Goal: Contribute content: Contribute content

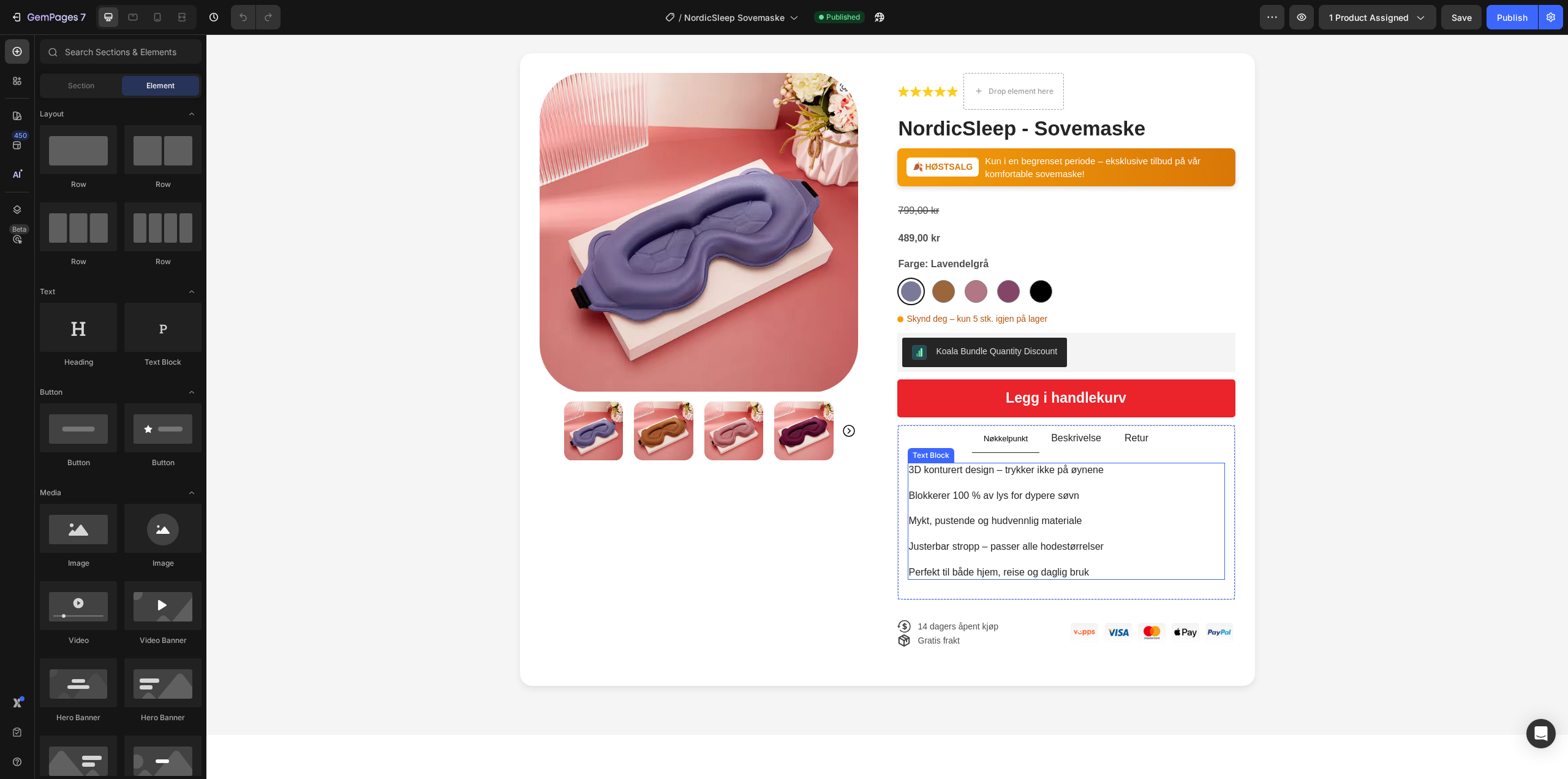
scroll to position [61, 0]
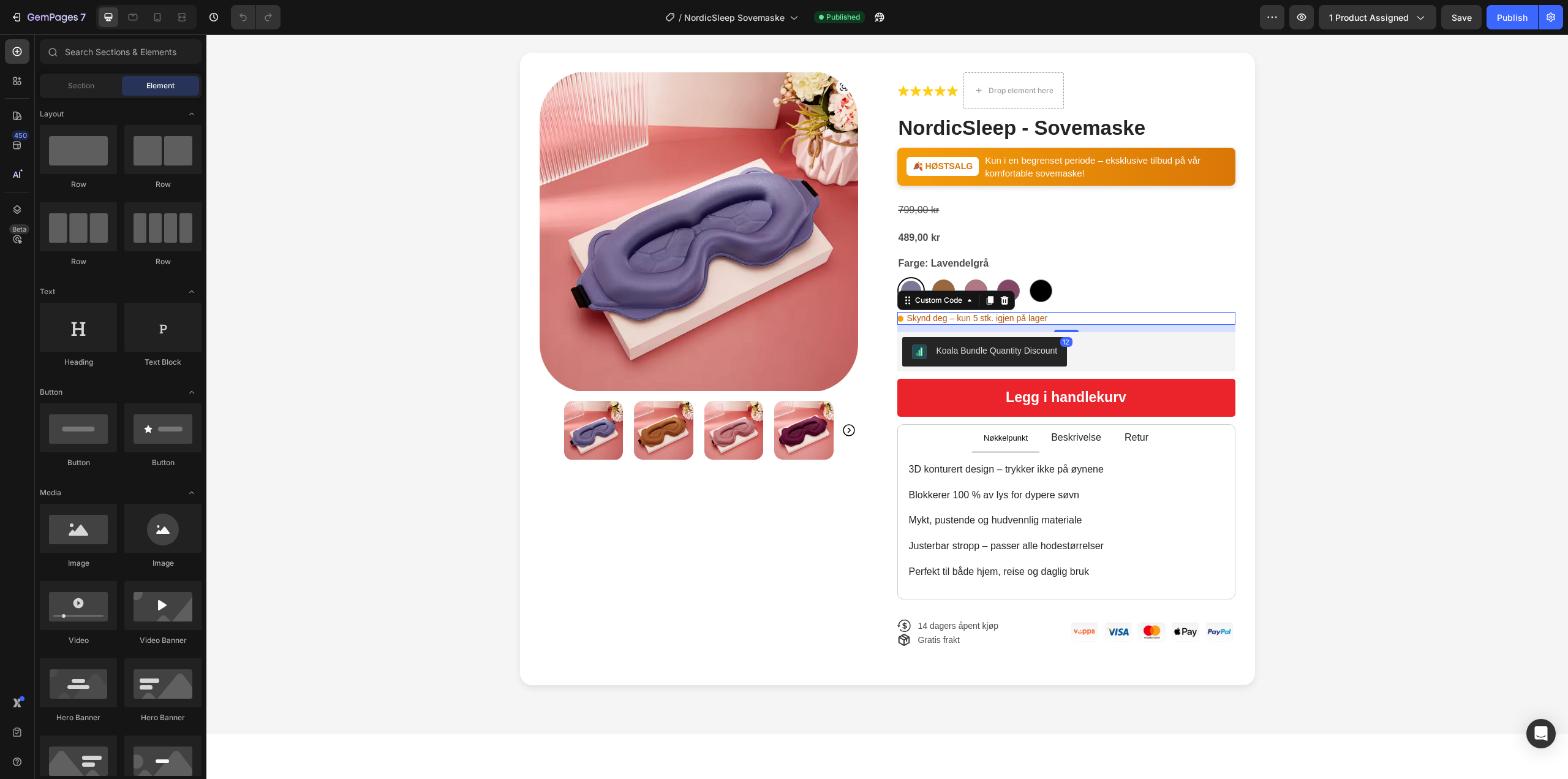
click at [927, 312] on div "Skynd deg – kun 5 stk. igjen på lager Custom Code 12" at bounding box center [1066, 318] width 338 height 13
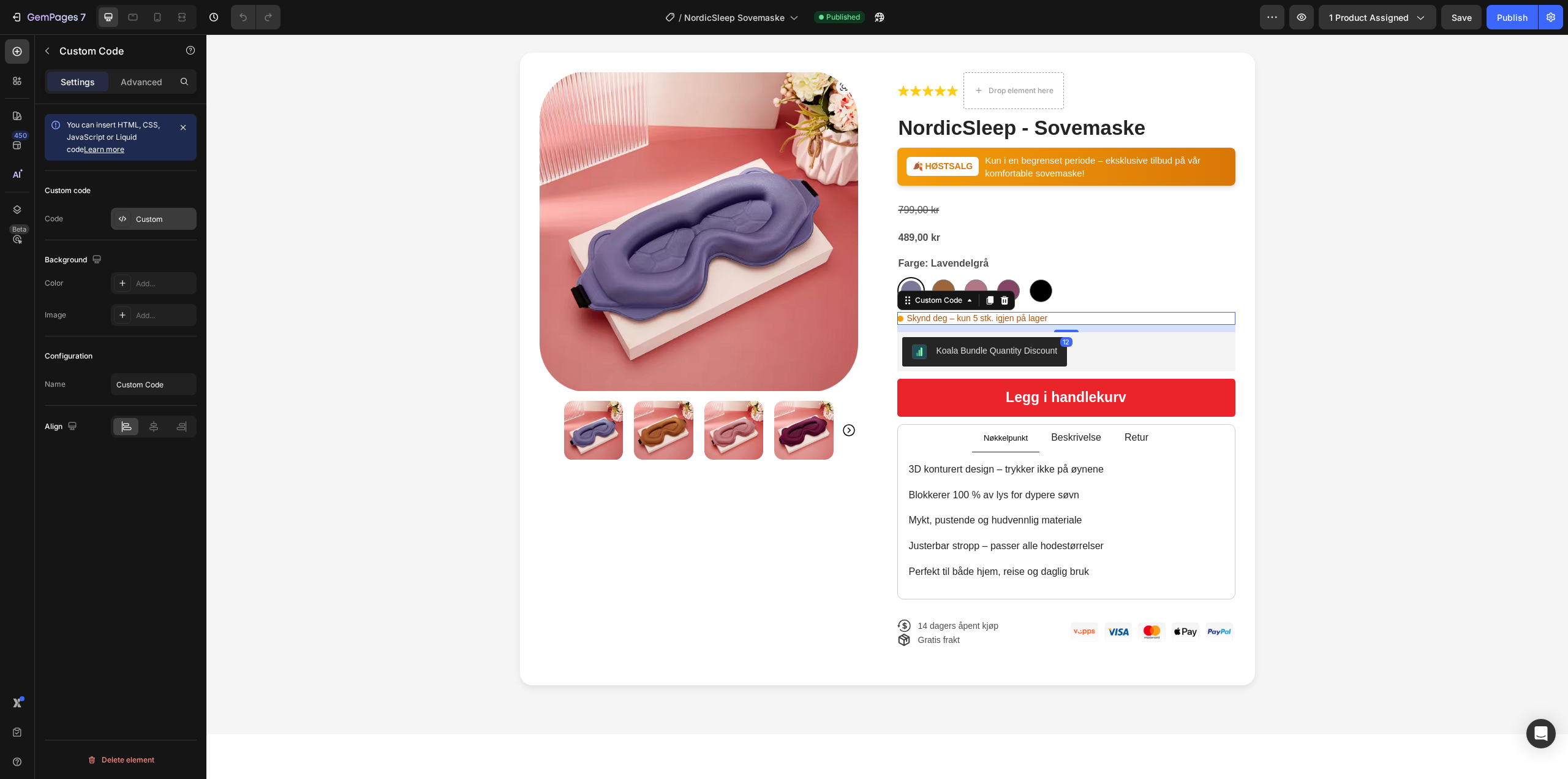
click at [149, 218] on div "Custom" at bounding box center [165, 219] width 58 height 11
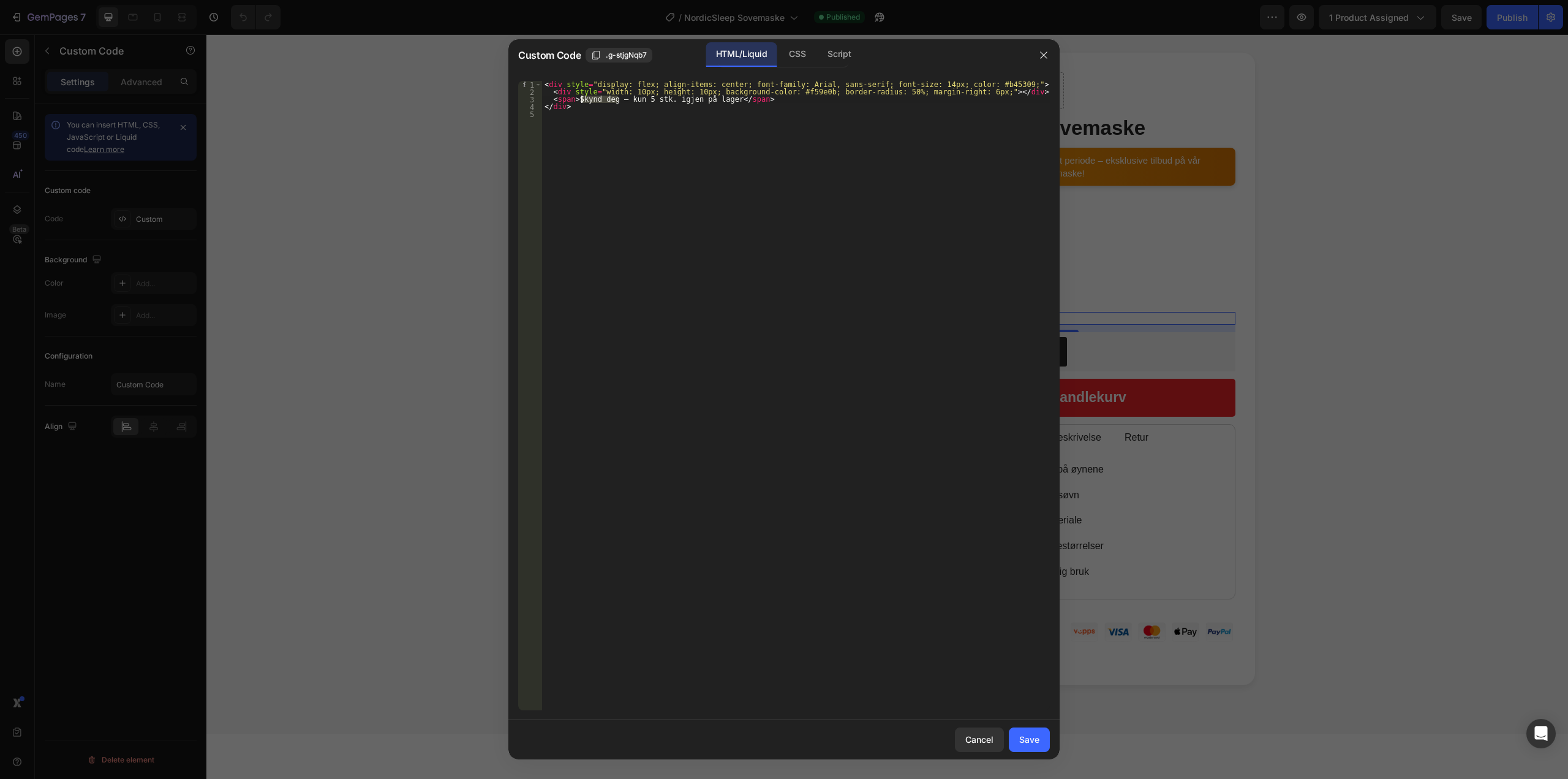
drag, startPoint x: 616, startPoint y: 101, endPoint x: 582, endPoint y: 100, distance: 34.0
click at [582, 100] on div "< div style = "display: flex; align-items: center; font-family: Arial, sans-ser…" at bounding box center [796, 403] width 508 height 644
type textarea "<span>5 stk. igjen på lager</span>"
click at [1028, 734] on div "Save" at bounding box center [1029, 739] width 20 height 13
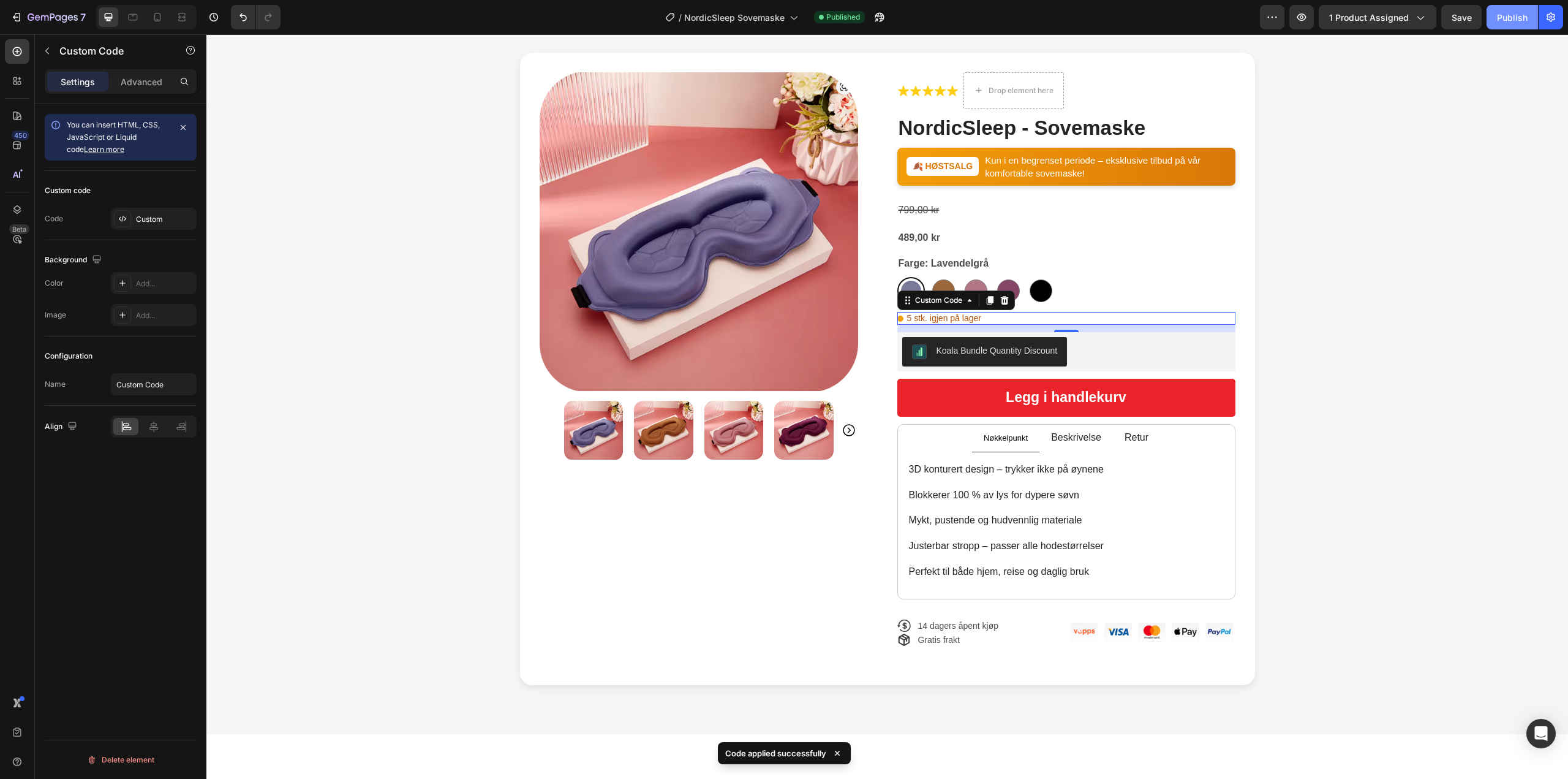
click at [1529, 18] on button "Publish" at bounding box center [1512, 17] width 52 height 25
click at [79, 19] on div "7" at bounding box center [57, 17] width 58 height 15
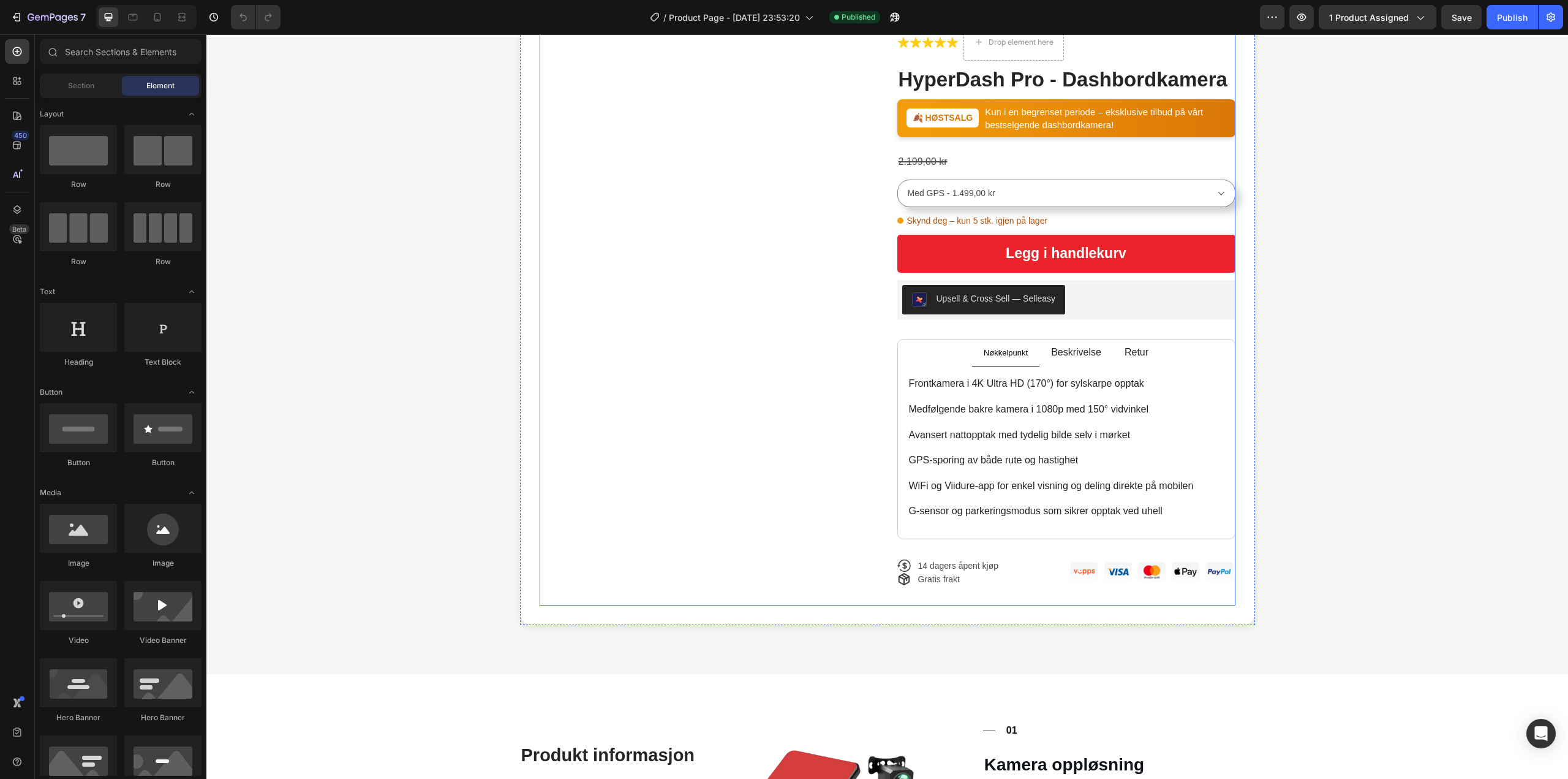
scroll to position [122, 0]
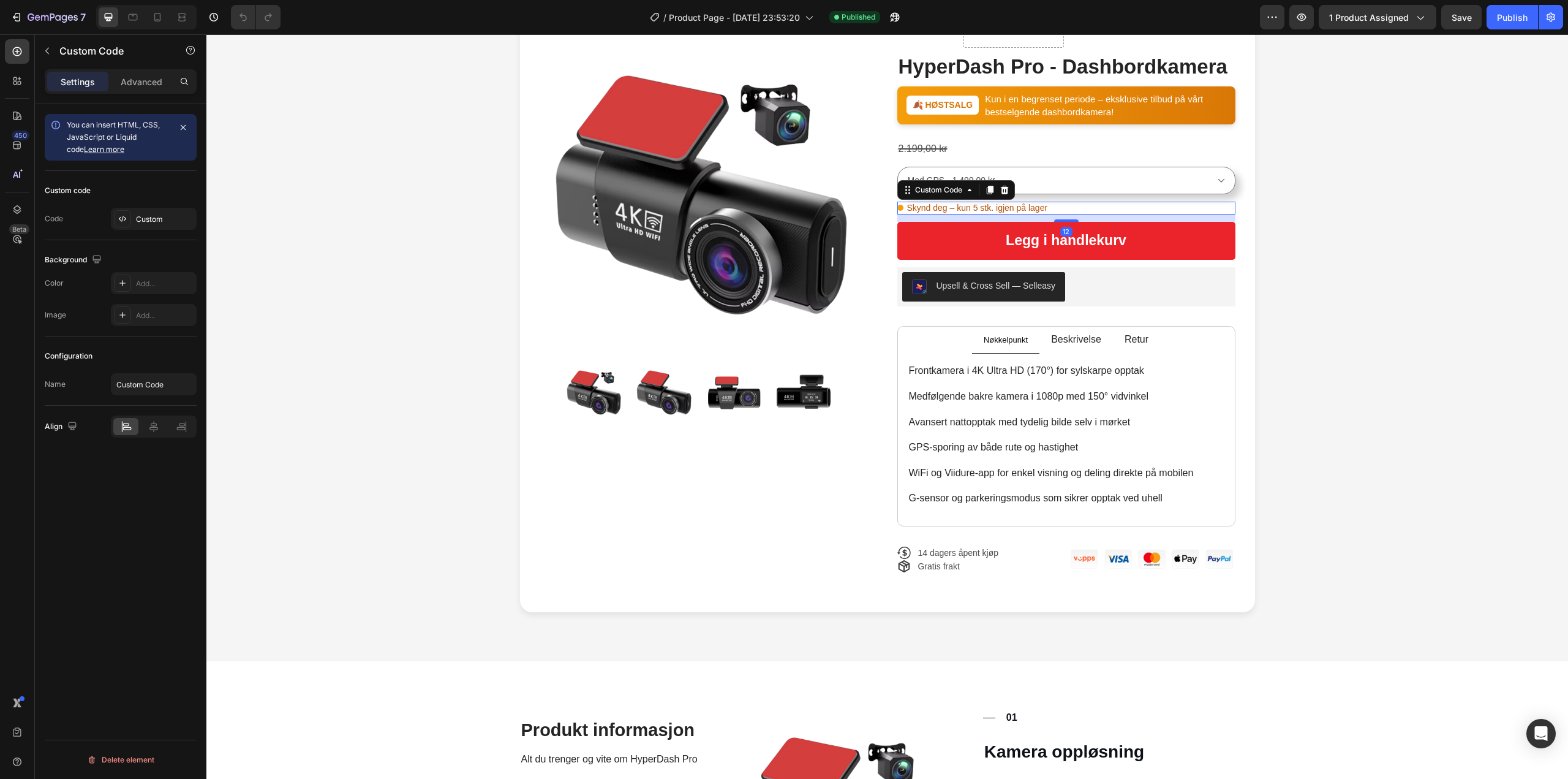
click at [987, 208] on span "Skynd deg – kun 5 stk. igjen på lager" at bounding box center [977, 208] width 141 height 13
click at [157, 219] on div "Custom" at bounding box center [165, 219] width 58 height 11
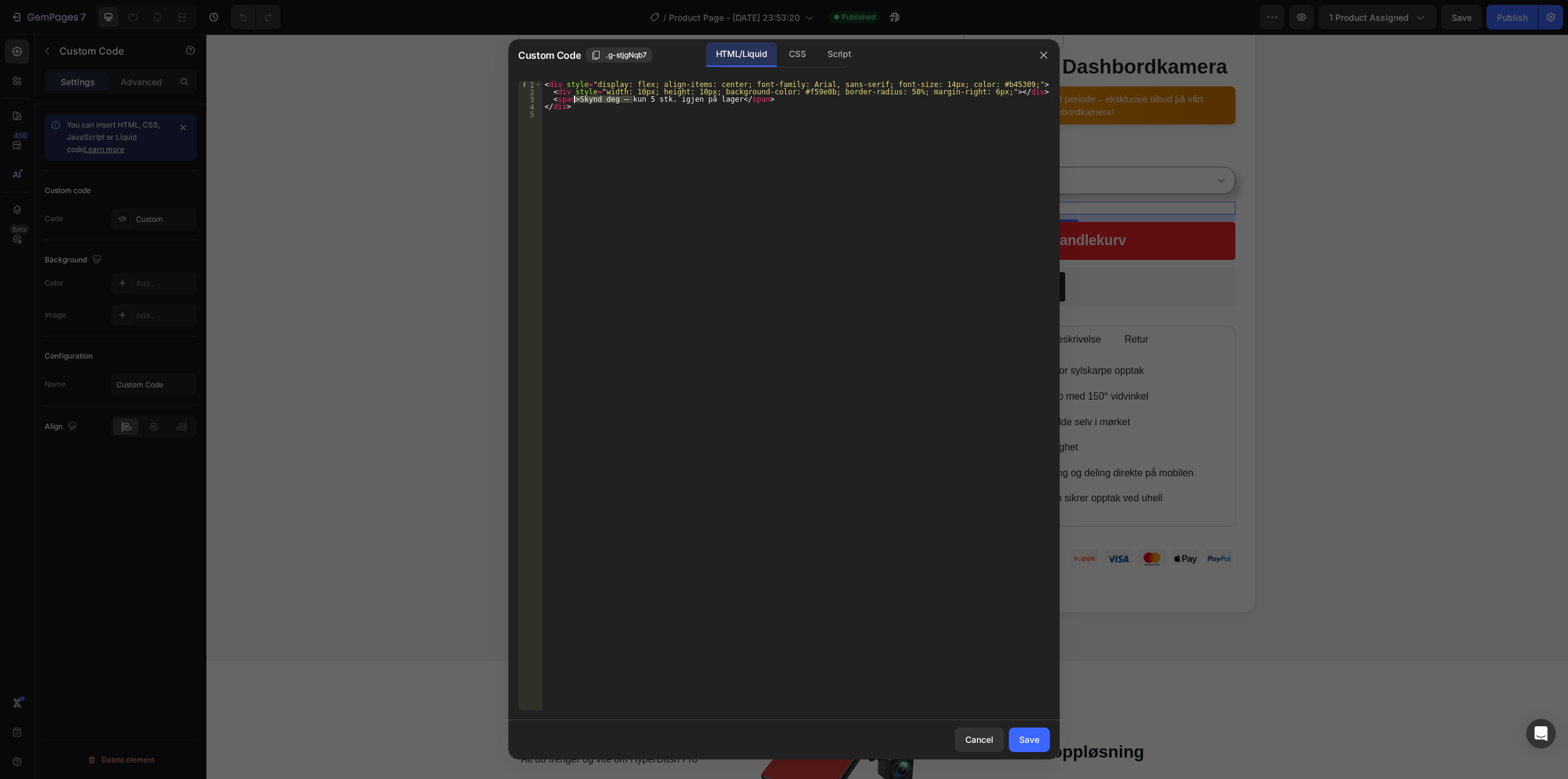
drag, startPoint x: 631, startPoint y: 100, endPoint x: 574, endPoint y: 101, distance: 57.0
click at [574, 101] on div "< div style = "display: flex; align-items: center; font-family: Arial, sans-ser…" at bounding box center [796, 403] width 508 height 644
type textarea "<span>5 stk. igjen på lager</span>"
click at [1023, 734] on div "Save" at bounding box center [1029, 739] width 20 height 13
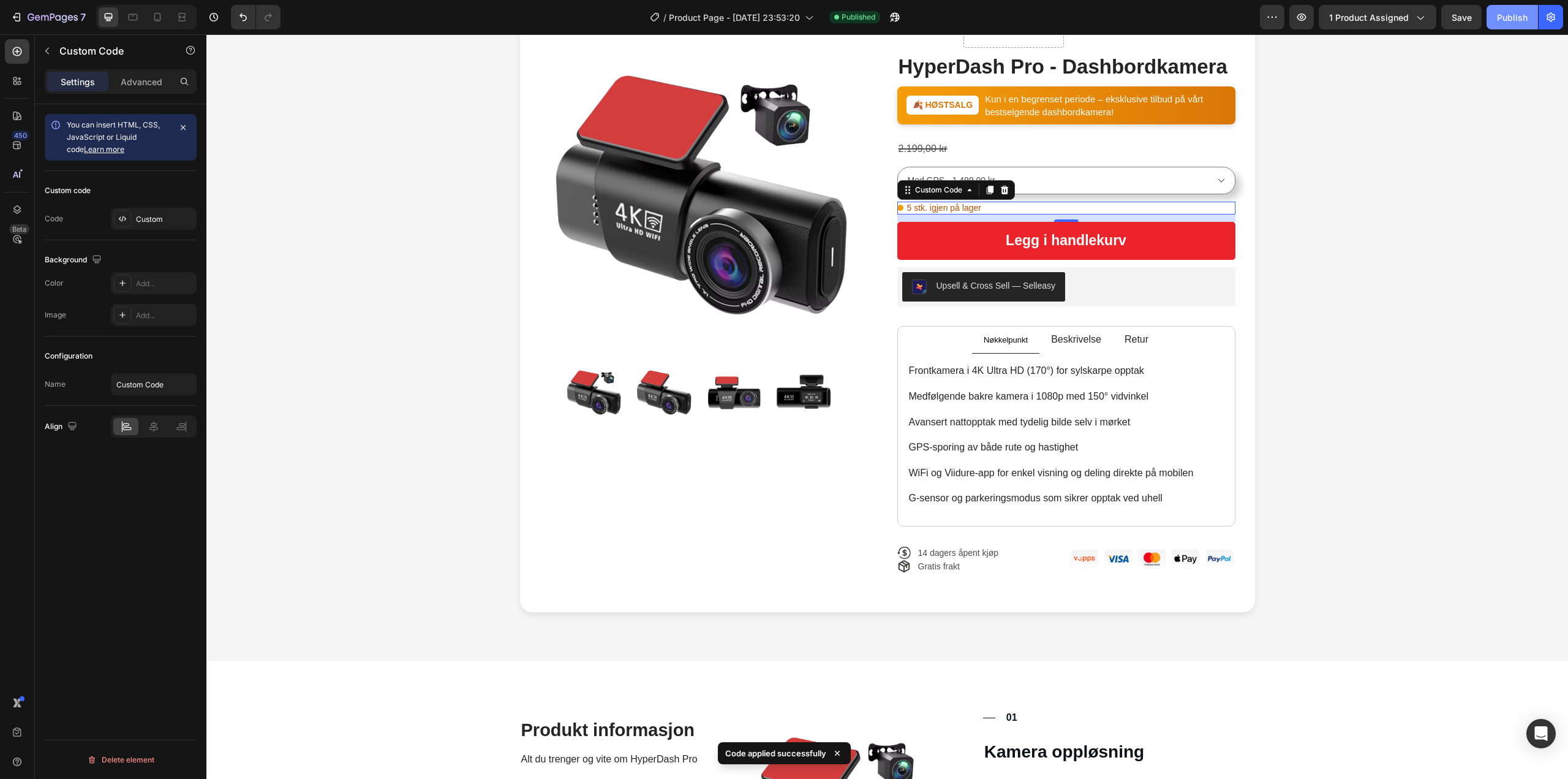
click at [1491, 23] on button "Publish" at bounding box center [1512, 17] width 52 height 25
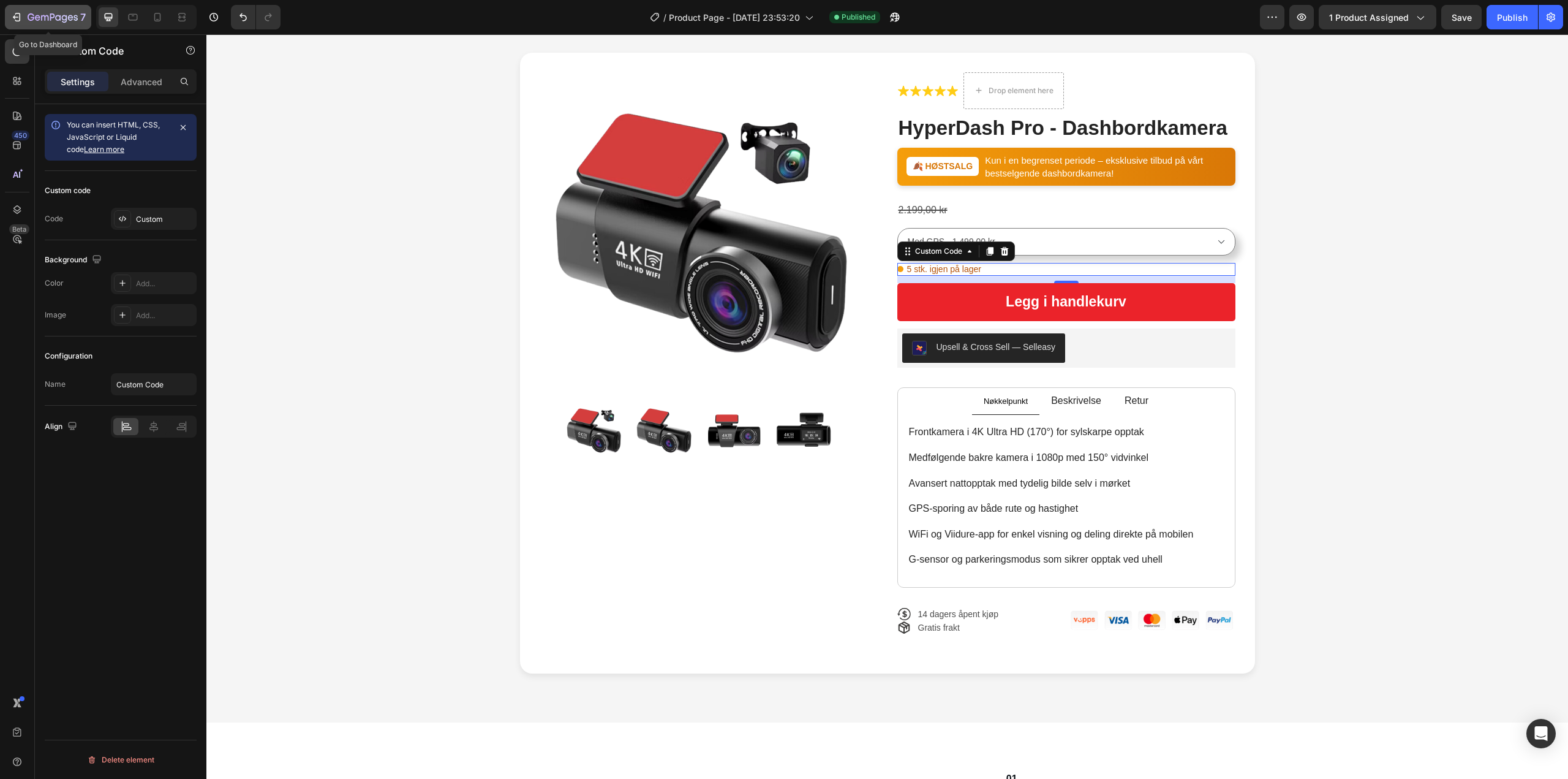
click at [80, 12] on p "7" at bounding box center [83, 17] width 6 height 15
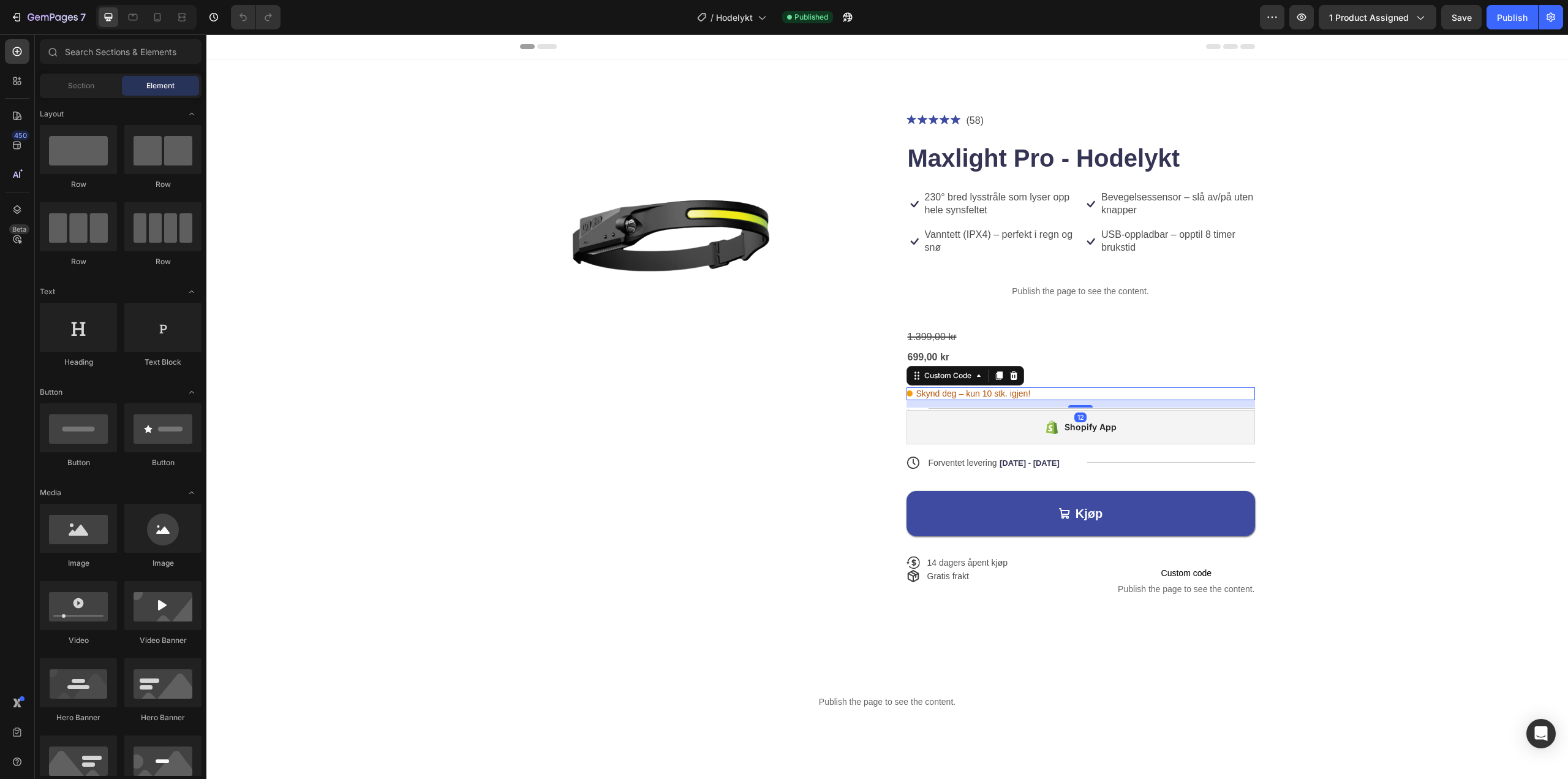
click at [932, 393] on span "Skynd deg – kun 10 stk. igjen!" at bounding box center [973, 393] width 114 height 13
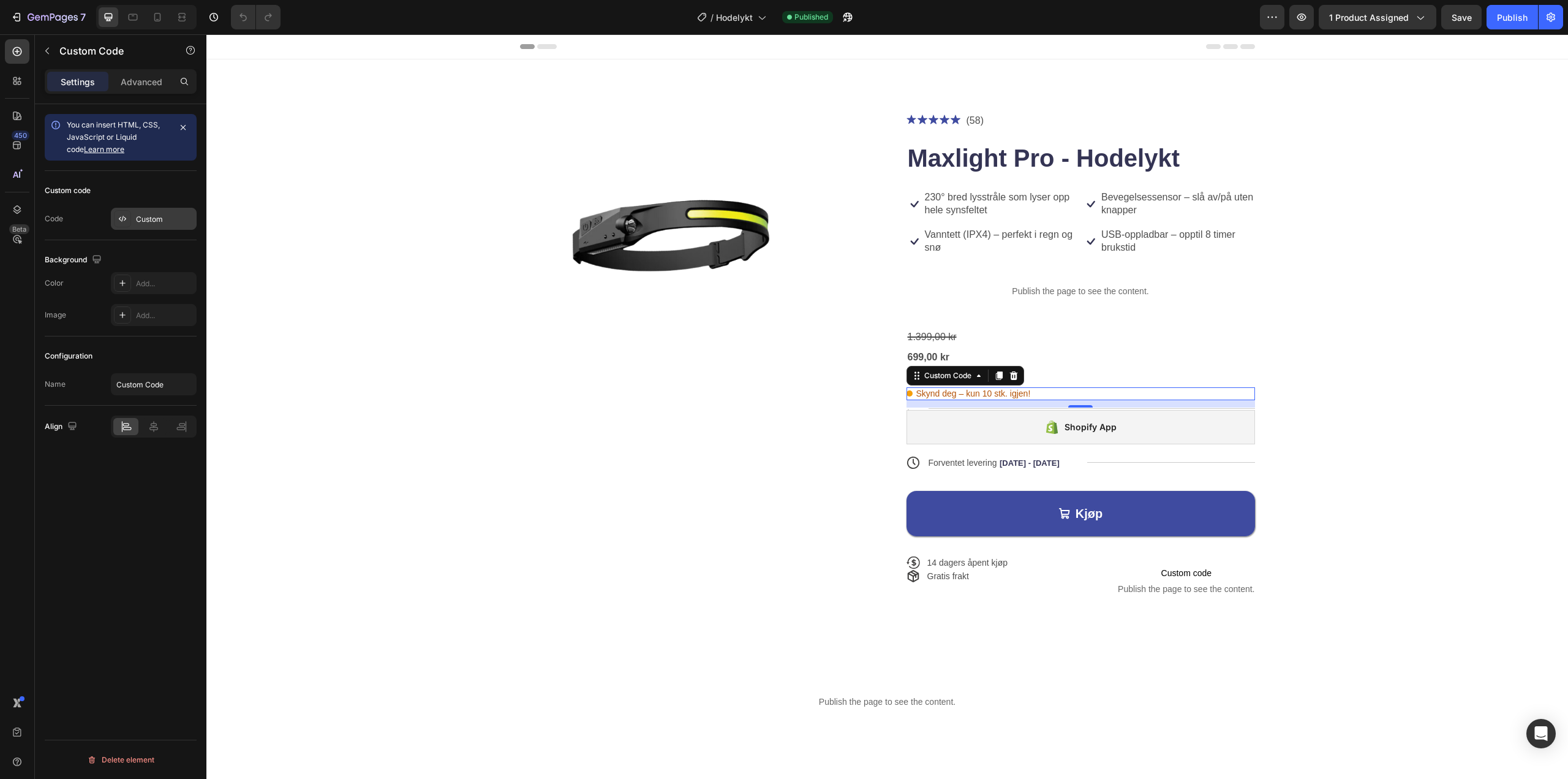
click at [156, 214] on div "Custom" at bounding box center [165, 219] width 58 height 11
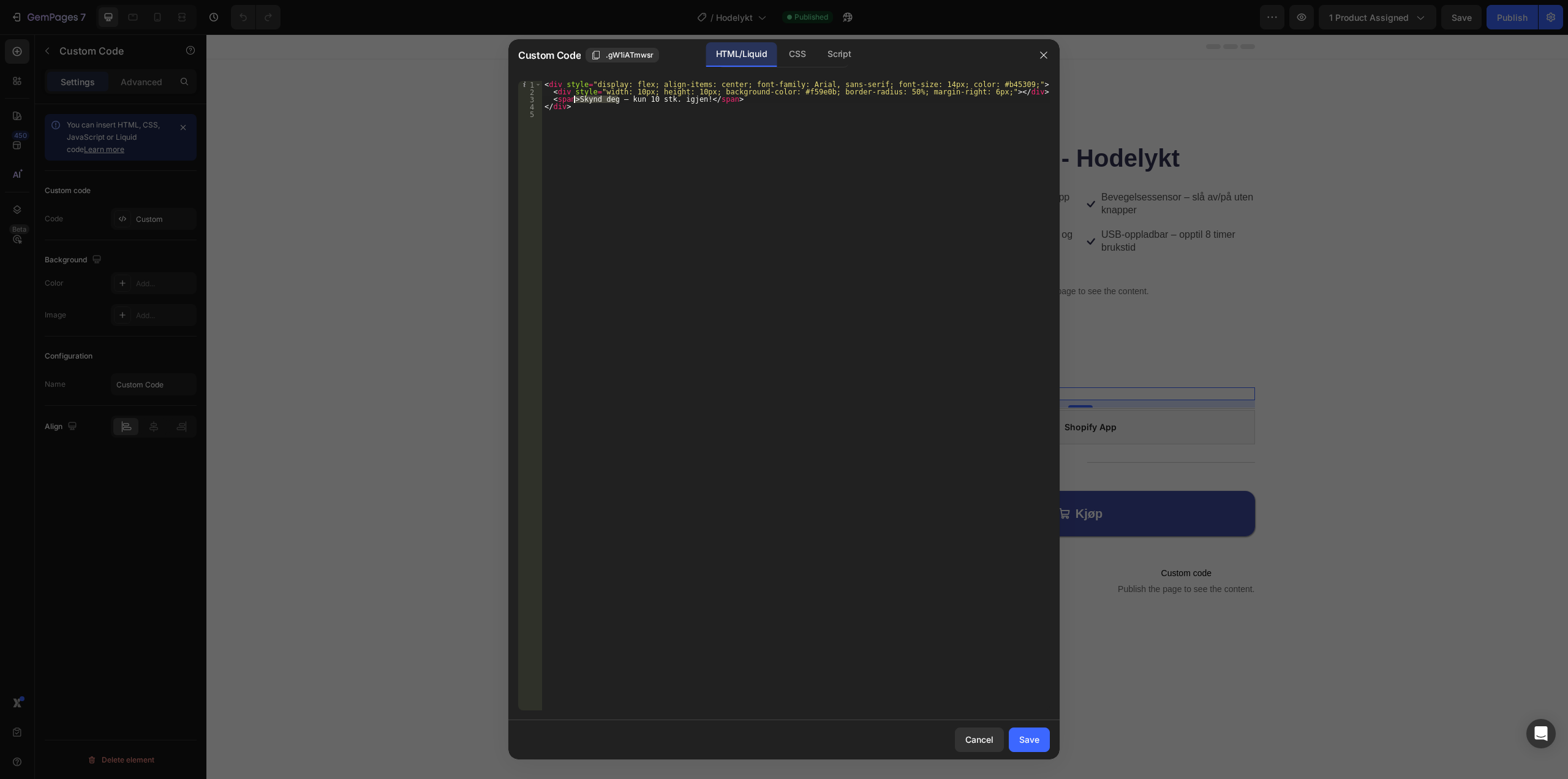
drag, startPoint x: 617, startPoint y: 101, endPoint x: 574, endPoint y: 100, distance: 43.0
click at [574, 100] on div "< div style = "display: flex; align-items: center; font-family: Arial, sans-ser…" at bounding box center [796, 403] width 508 height 644
type textarea "<span>kun 10 stk. igjen på lager</span>"
click at [1018, 741] on button "Save" at bounding box center [1029, 740] width 41 height 25
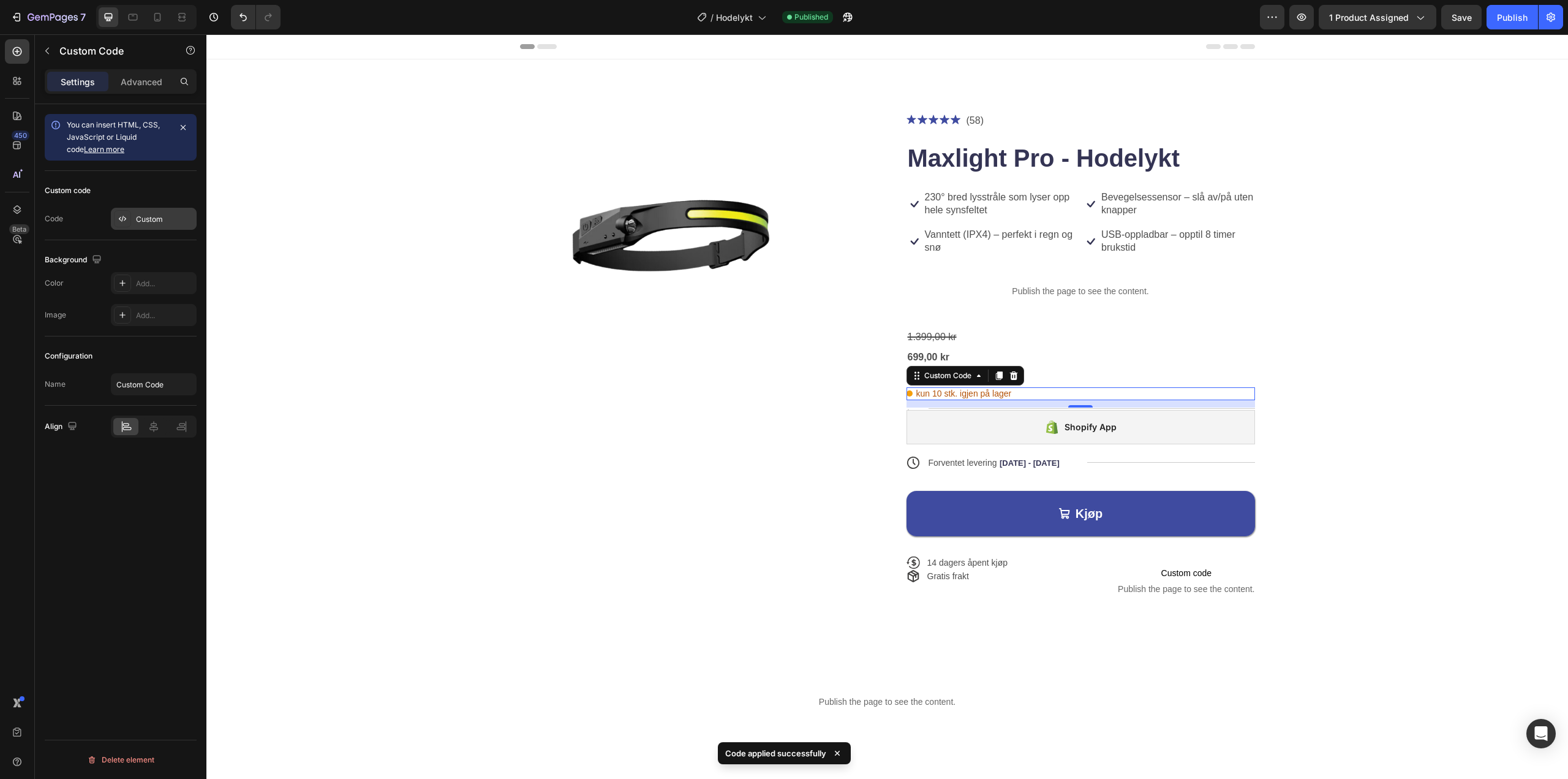
click at [141, 208] on div "Custom" at bounding box center [154, 219] width 86 height 22
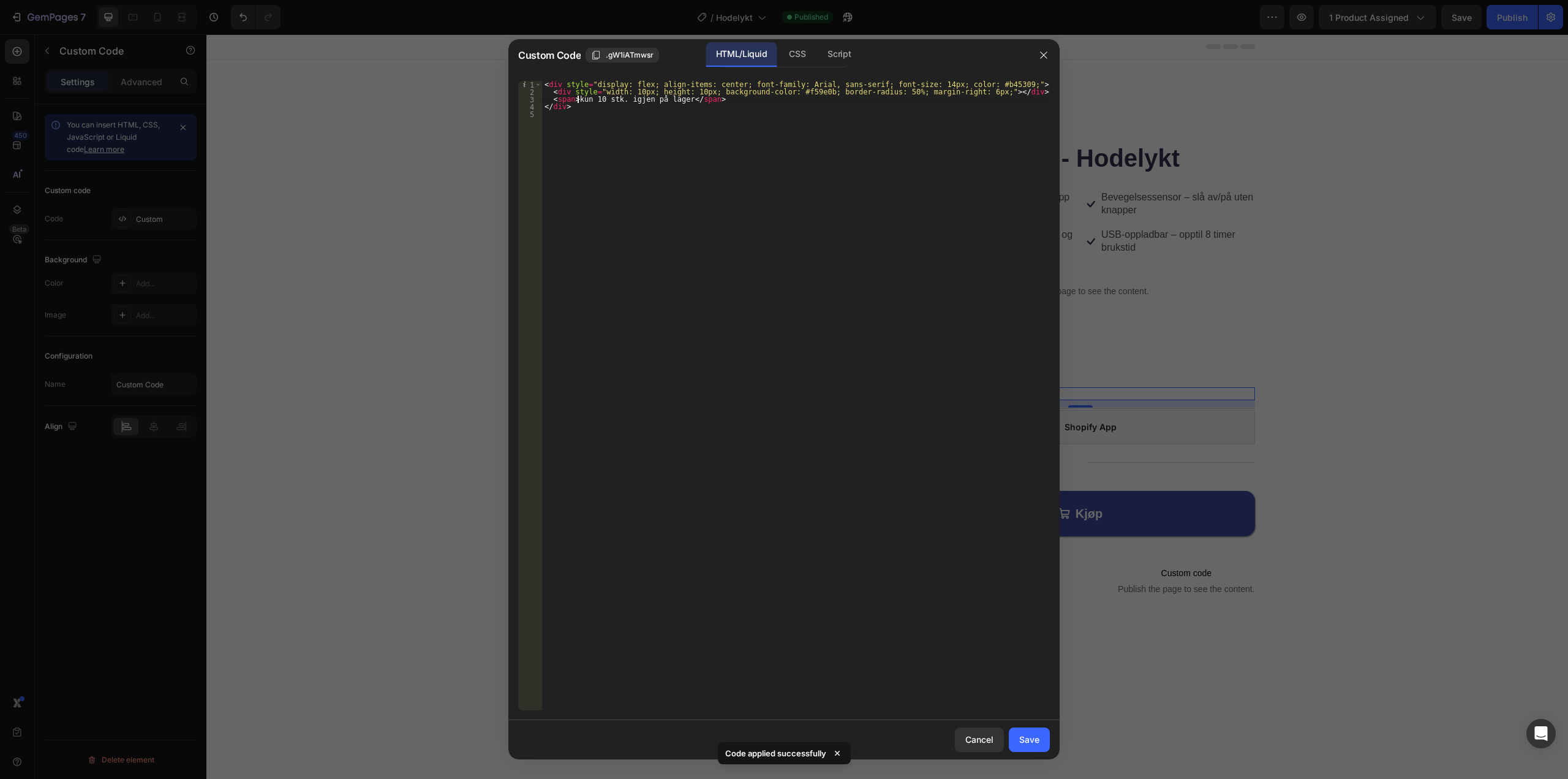
click at [578, 99] on div "< div style = "display: flex; align-items: center; font-family: Arial, sans-ser…" at bounding box center [796, 403] width 508 height 644
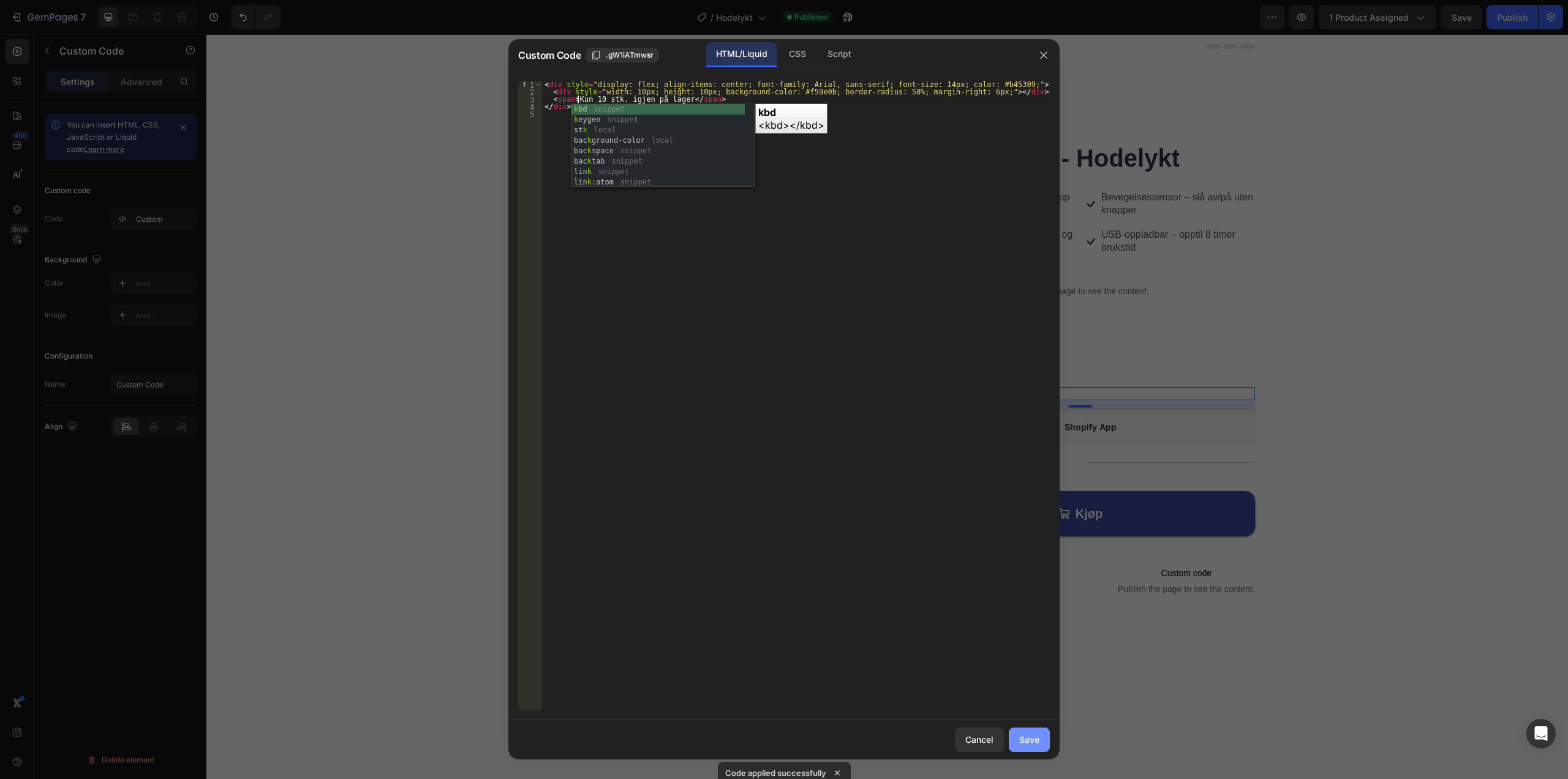
type textarea "<span>Kun 10 stk. igjen på lager</span>"
click at [1034, 736] on div "Save" at bounding box center [1029, 739] width 20 height 13
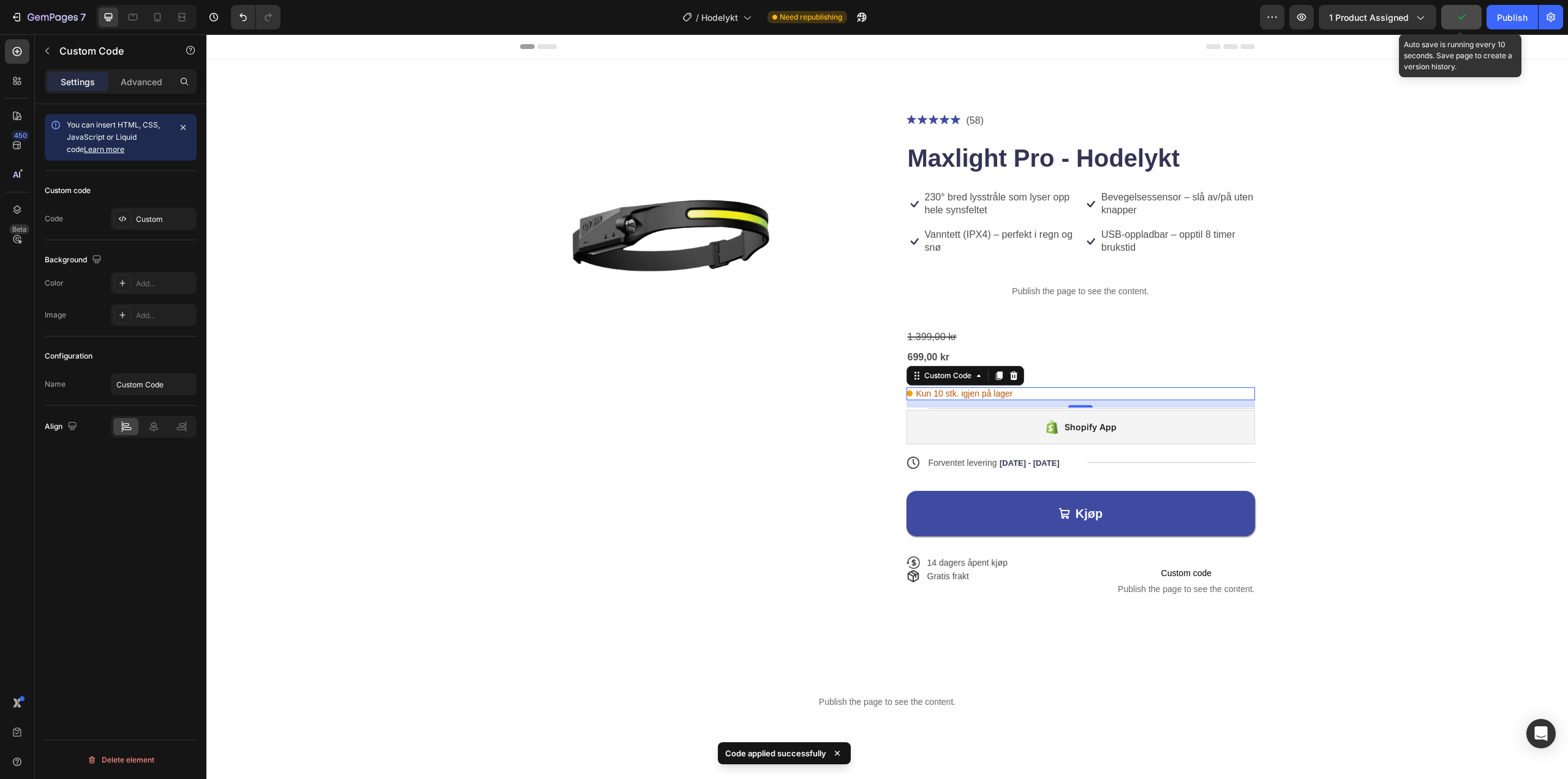
click at [1474, 13] on button "button" at bounding box center [1462, 17] width 41 height 25
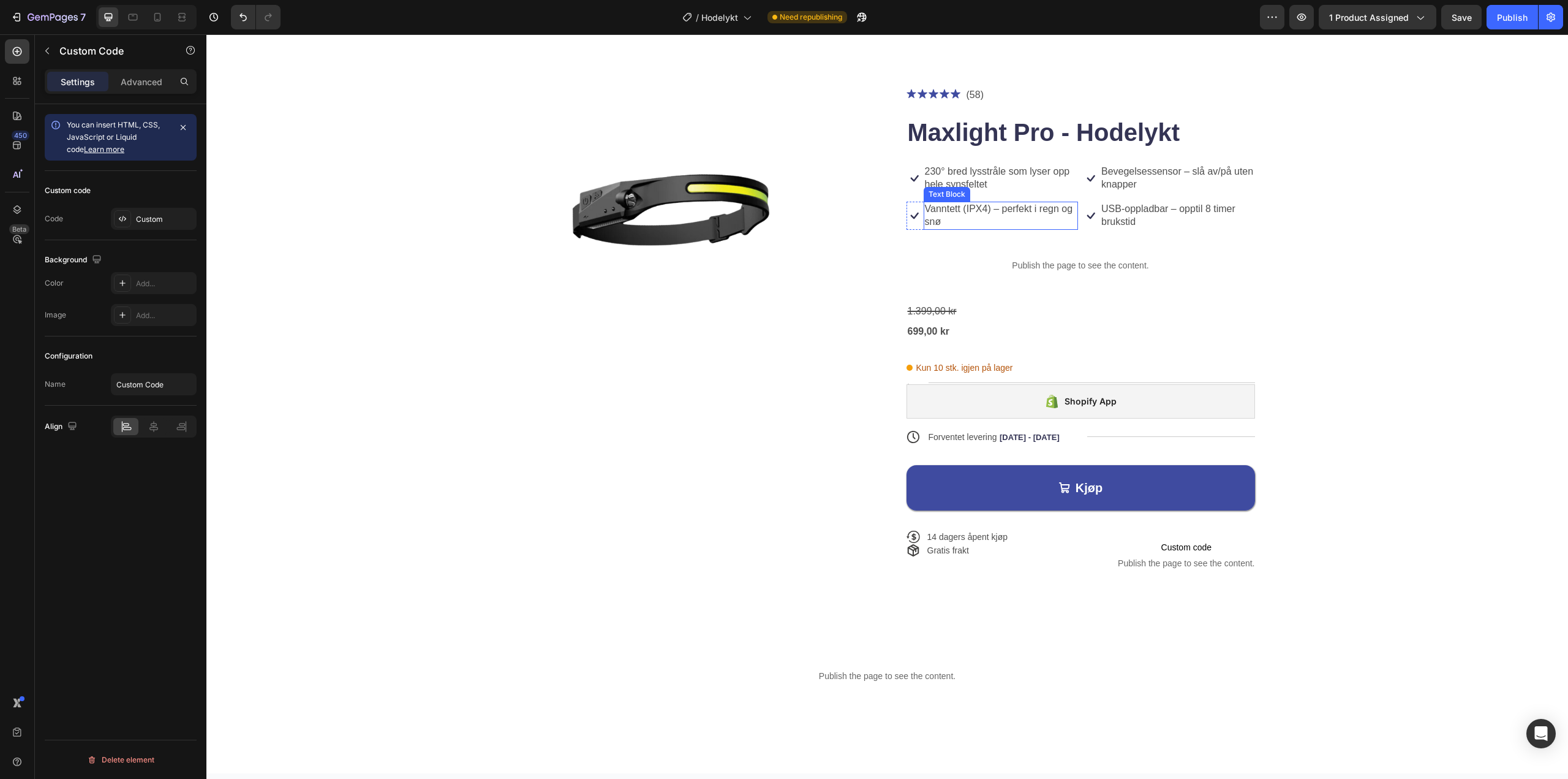
scroll to position [0, 0]
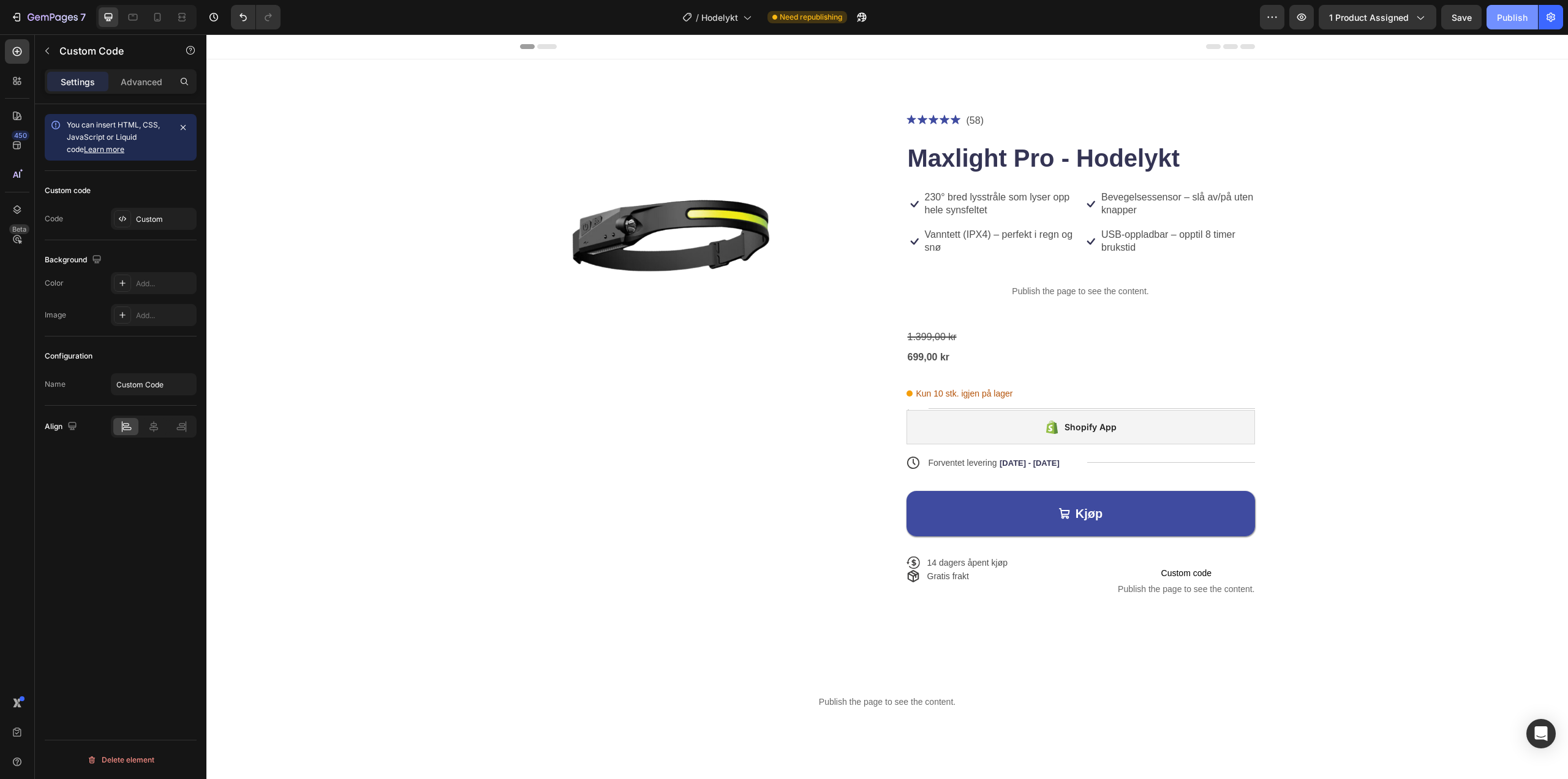
click at [1519, 16] on div "Publish" at bounding box center [1512, 17] width 31 height 13
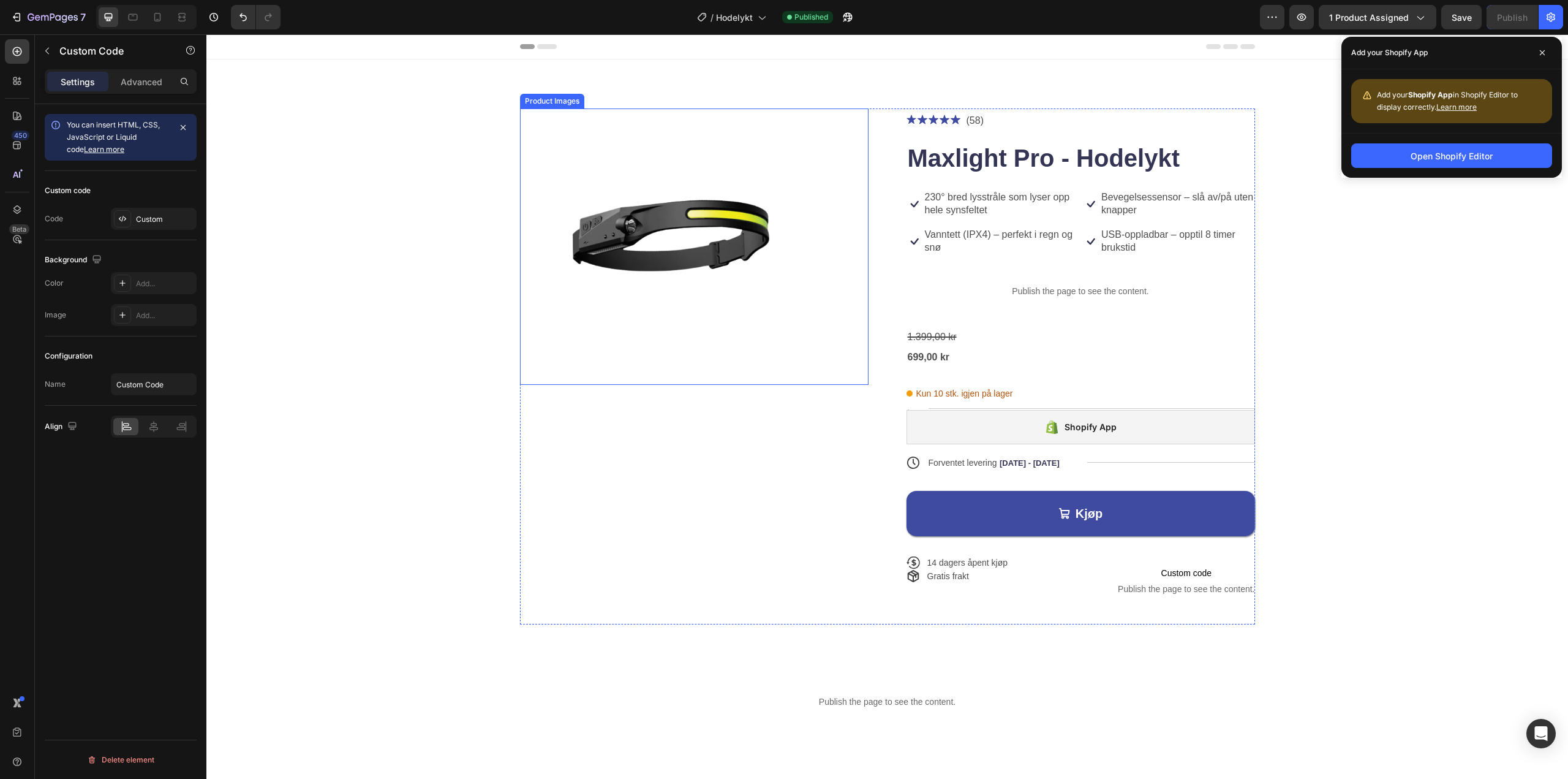
click at [607, 262] on img at bounding box center [673, 247] width 306 height 276
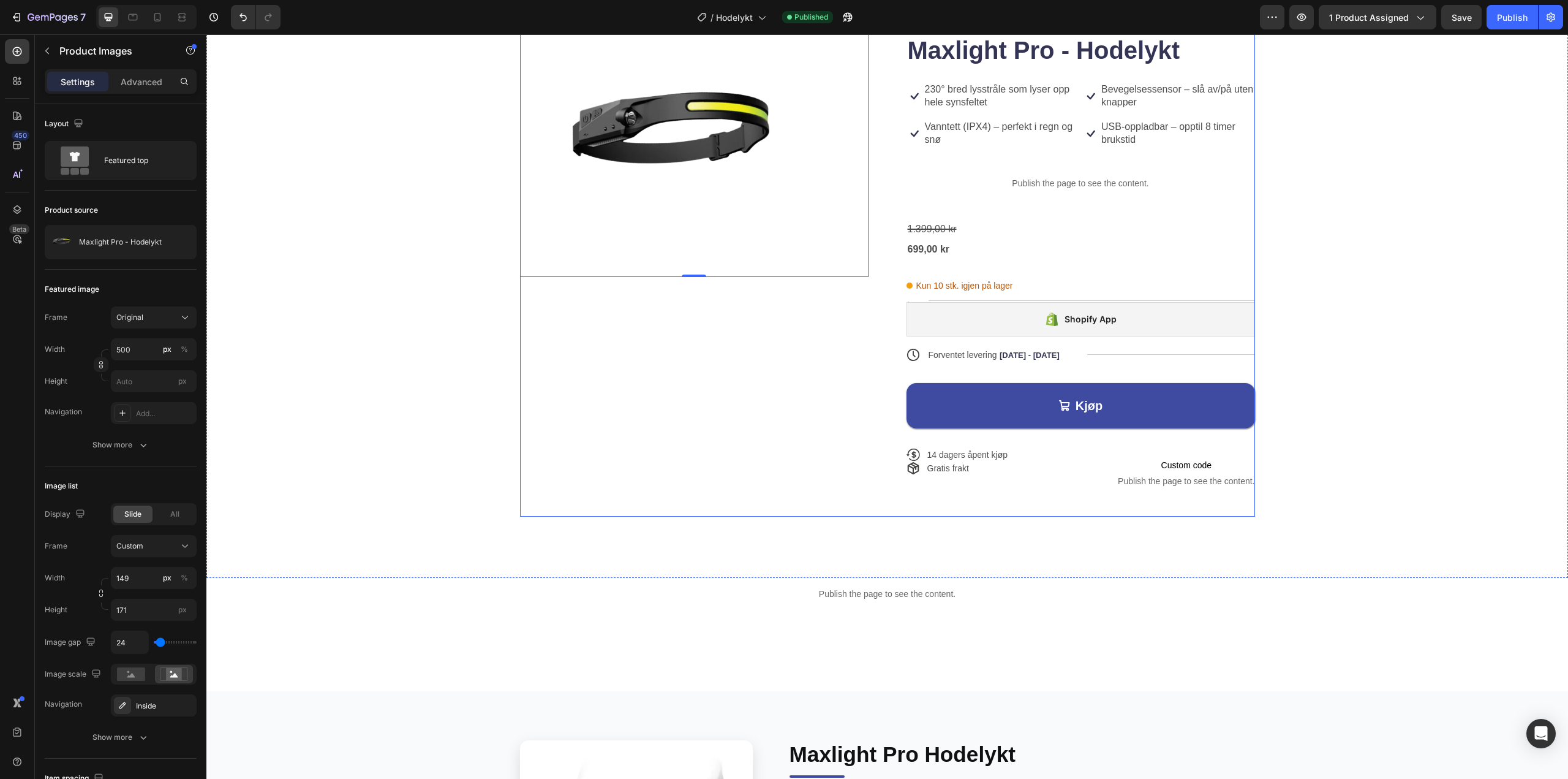
scroll to position [122, 0]
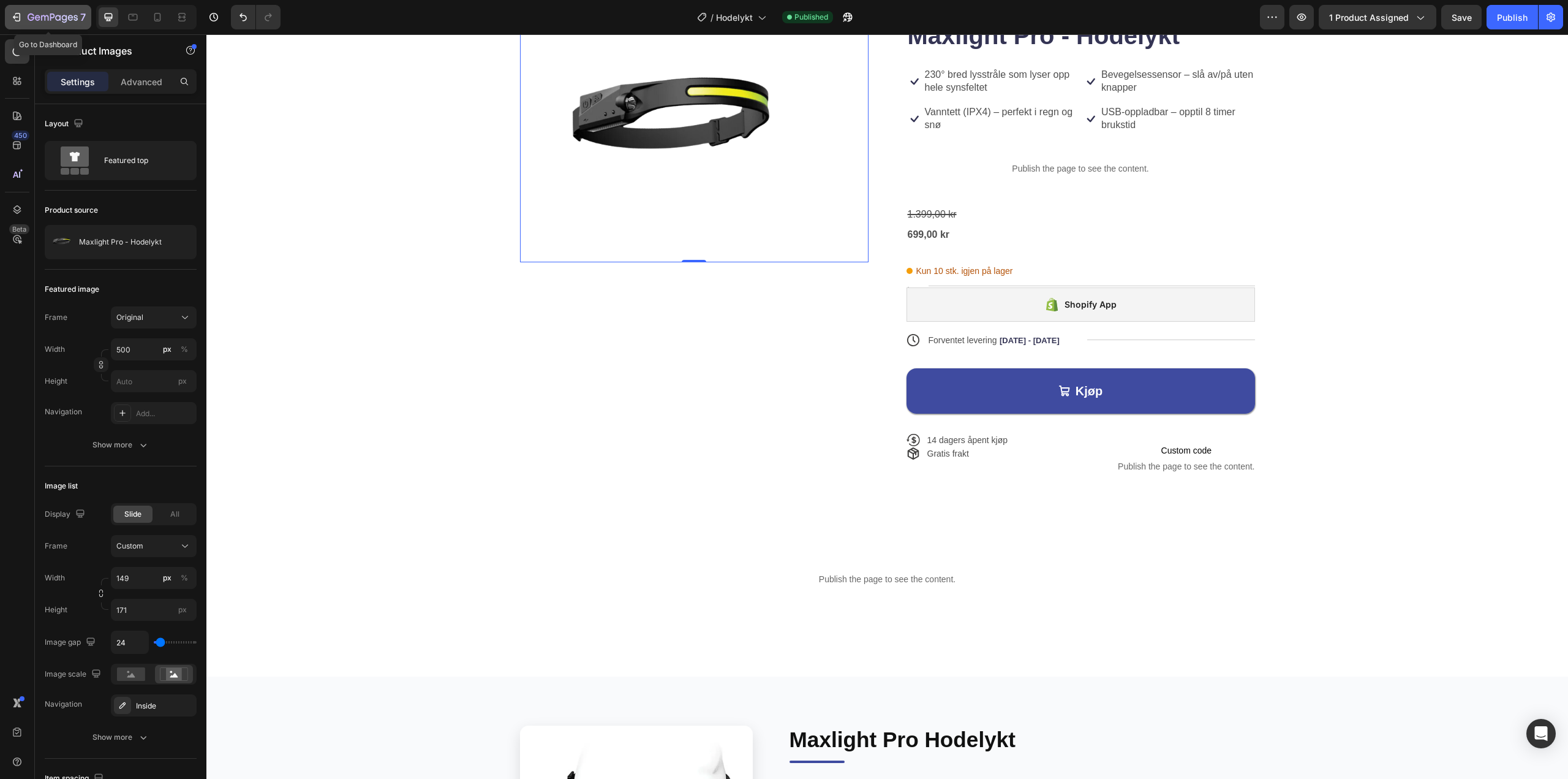
click at [88, 21] on button "7" at bounding box center [48, 17] width 87 height 25
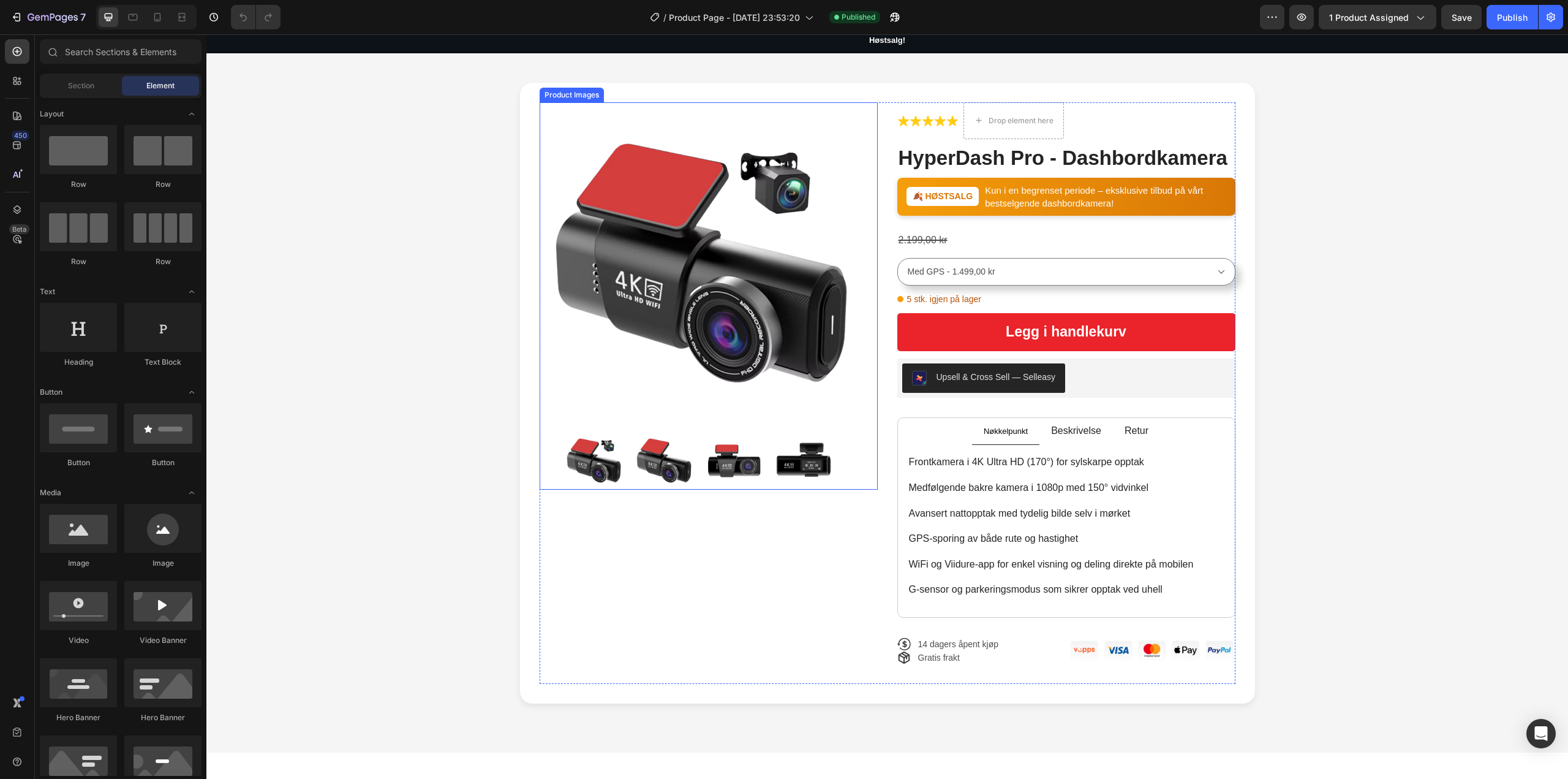
scroll to position [122, 0]
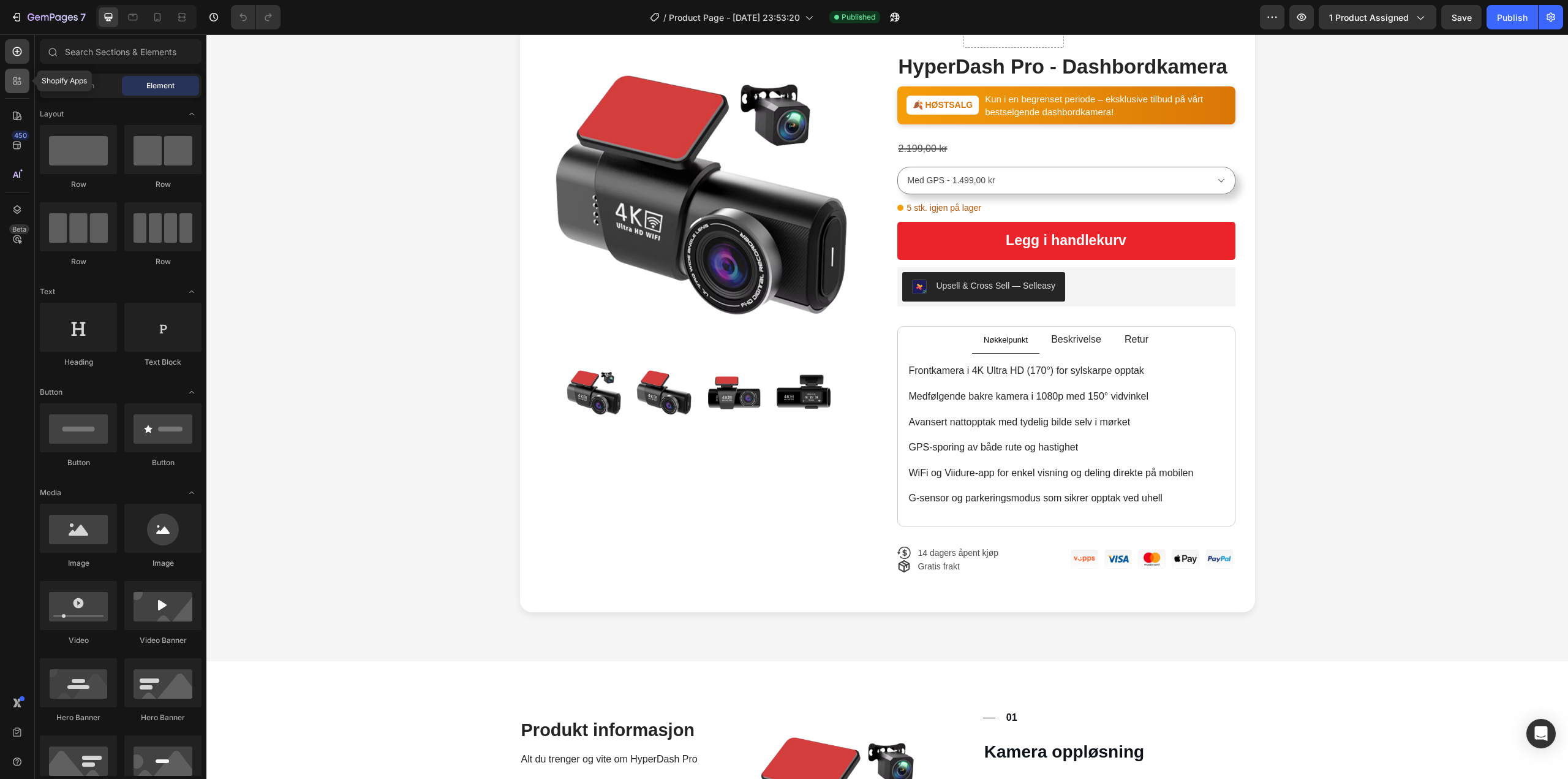
click at [16, 72] on div at bounding box center [17, 81] width 25 height 25
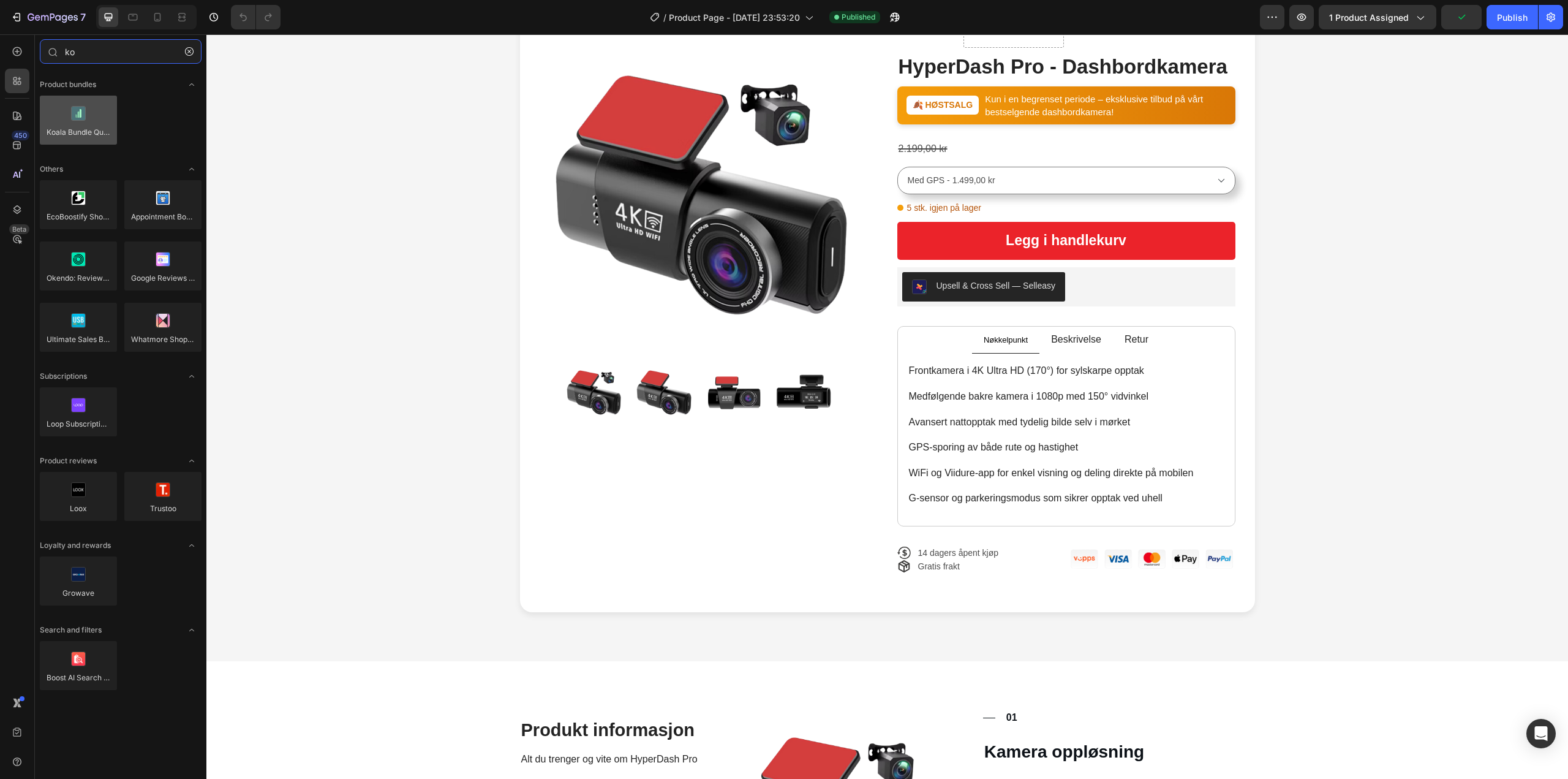
type input "ko"
drag, startPoint x: 279, startPoint y: 147, endPoint x: 975, endPoint y: 217, distance: 699.5
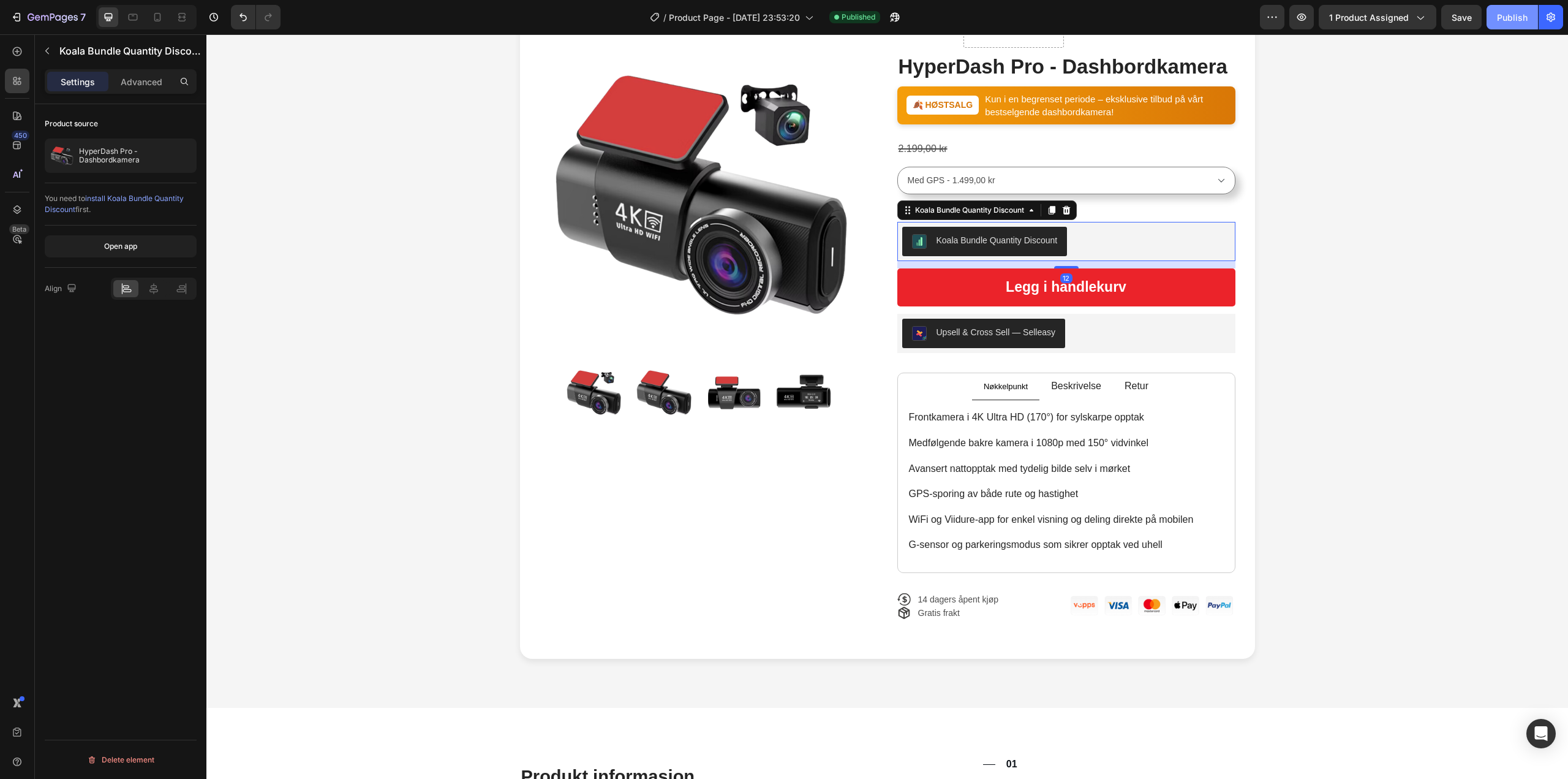
click at [1507, 15] on div "Publish" at bounding box center [1512, 17] width 31 height 13
click at [46, 14] on icon "button" at bounding box center [53, 18] width 50 height 10
